Goal: Information Seeking & Learning: Learn about a topic

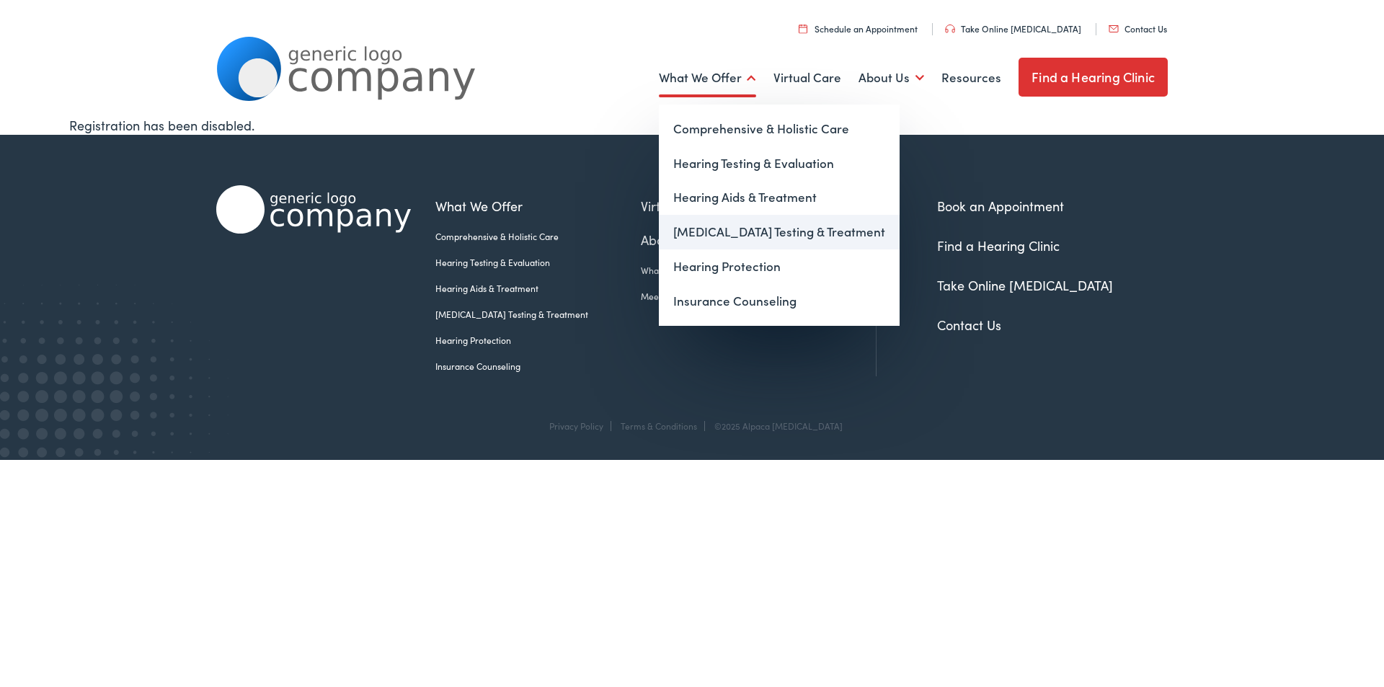
click at [724, 236] on link "[MEDICAL_DATA] Testing & Treatment" at bounding box center [779, 232] width 241 height 35
